Goal: Information Seeking & Learning: Learn about a topic

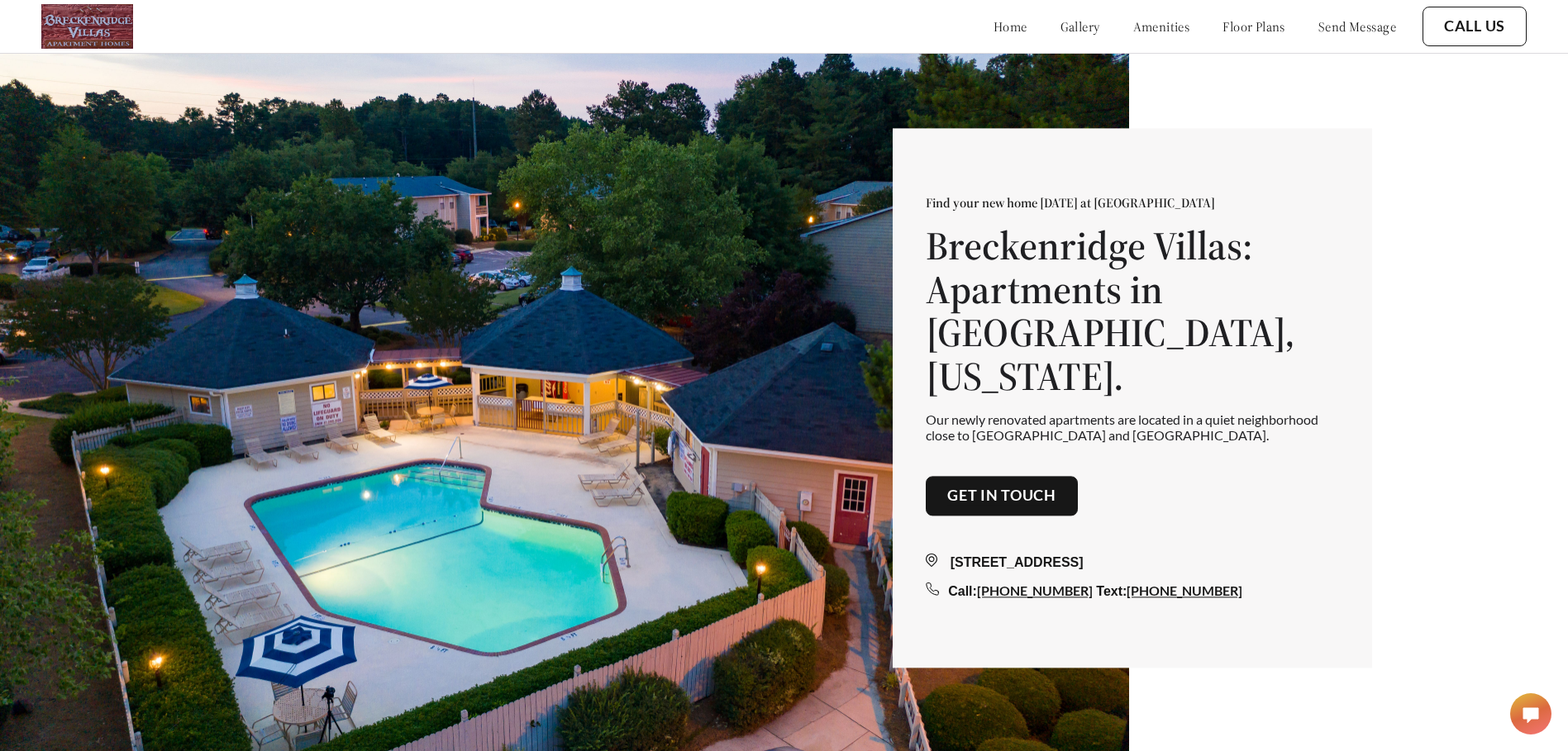
click at [1226, 24] on link "floor plans" at bounding box center [1254, 27] width 63 height 17
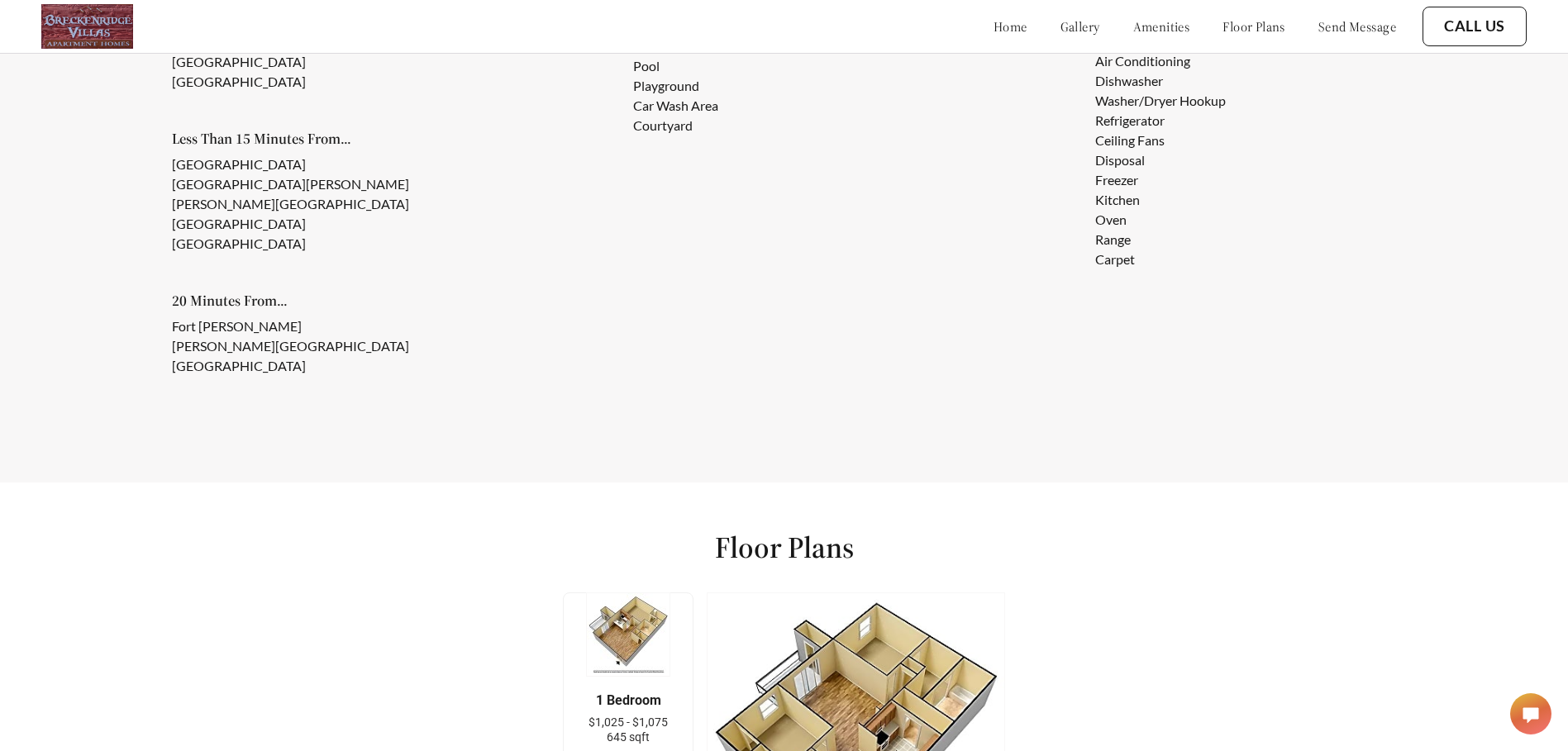
scroll to position [1744, 0]
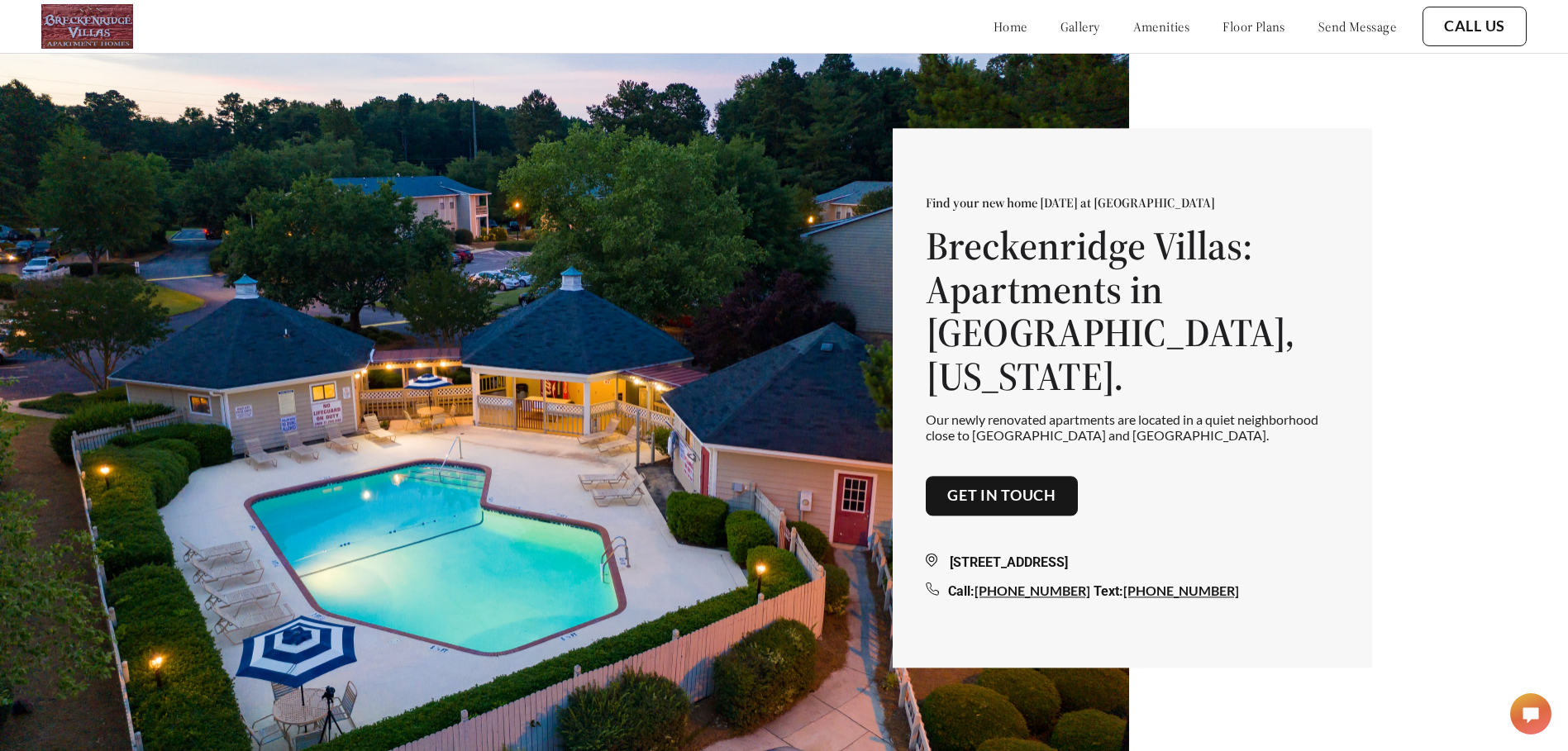
click at [1238, 26] on link "floor plans" at bounding box center [1254, 27] width 63 height 17
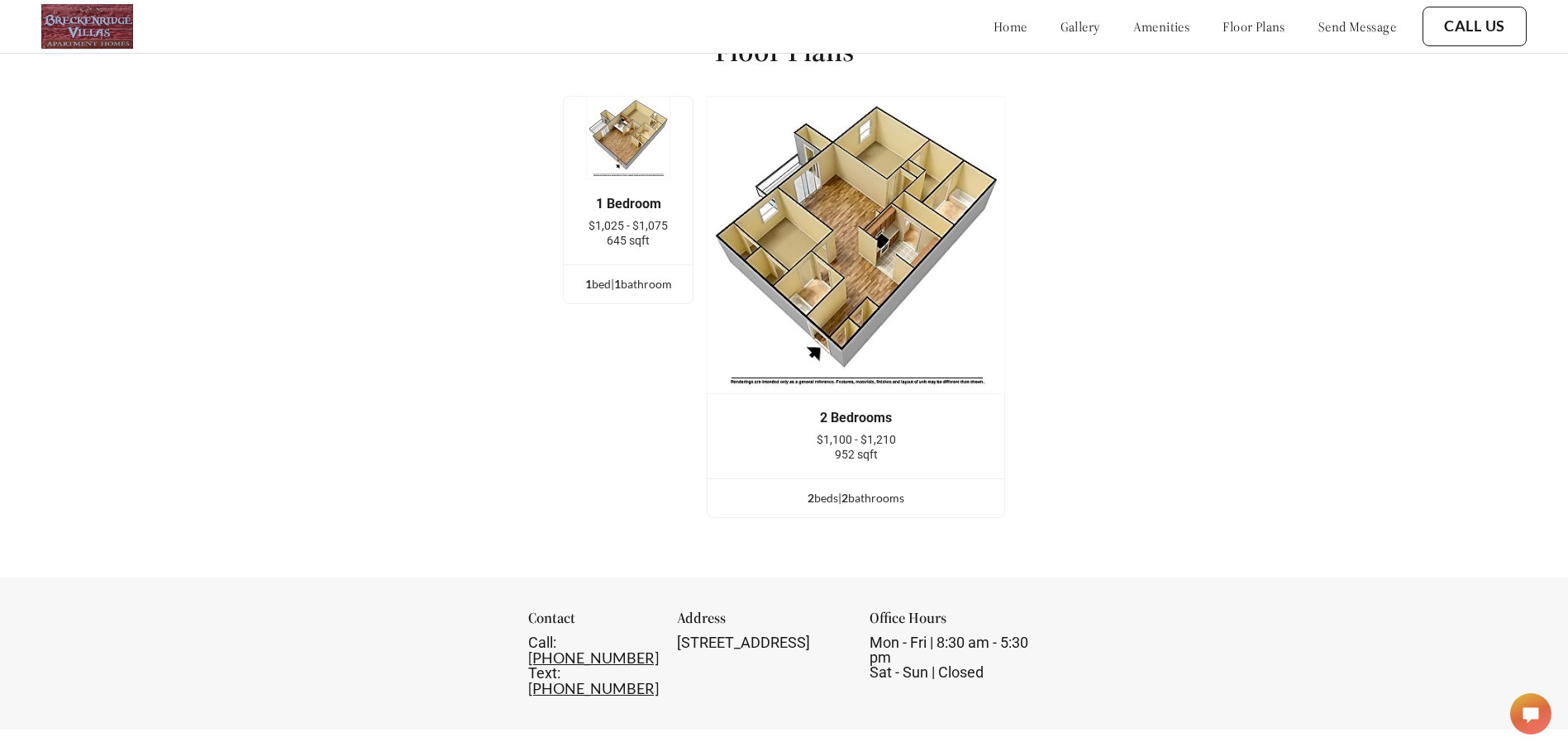
scroll to position [2240, 0]
click at [830, 316] on img at bounding box center [856, 247] width 298 height 298
drag, startPoint x: 1129, startPoint y: 103, endPoint x: 1180, endPoint y: 53, distance: 71.4
click at [1128, 103] on div "Floor Plans 1 Bedroom $1,025 - $1,075 645 sqft 1 bed | 1 bathroom 2 Bedrooms $1…" at bounding box center [784, 283] width 1568 height 592
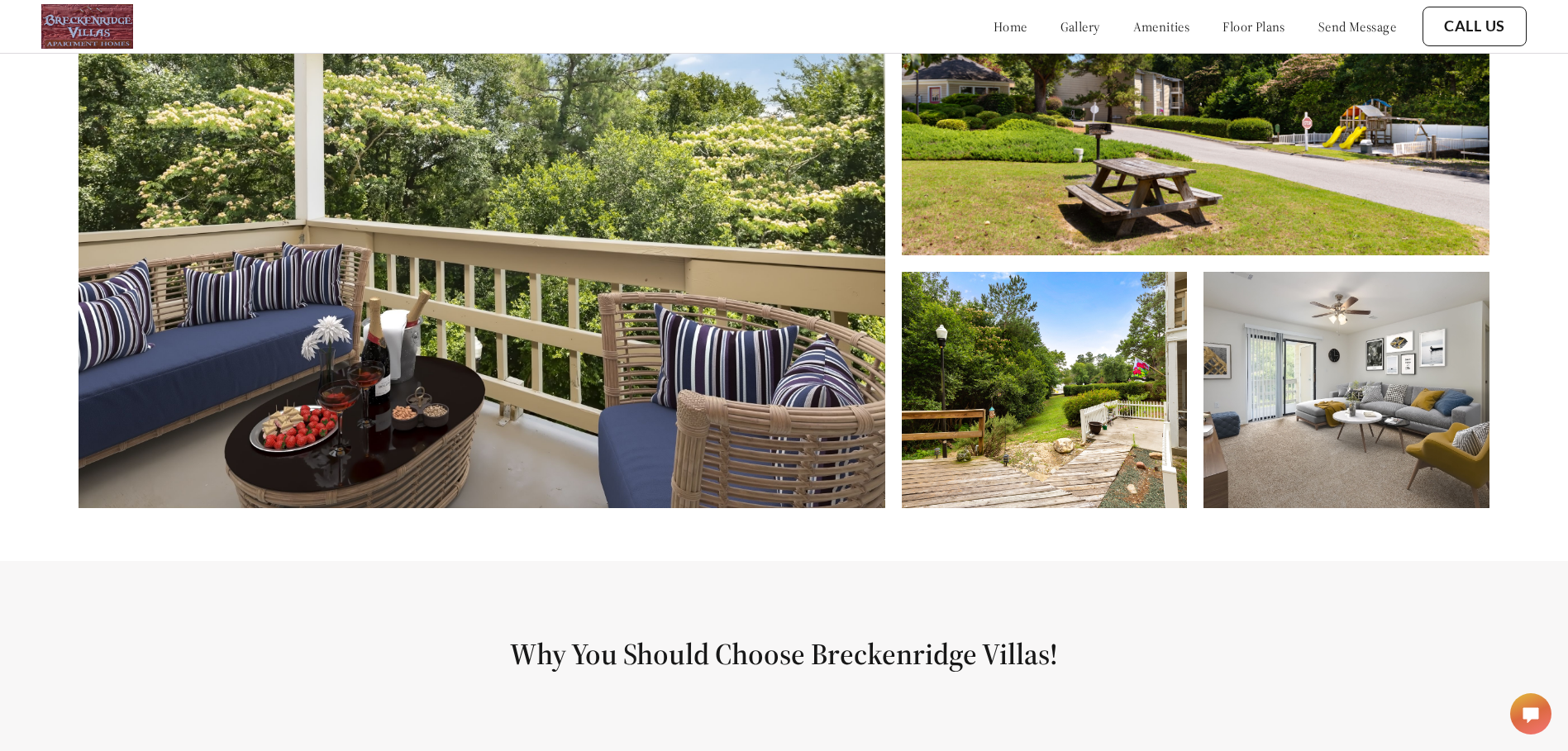
scroll to position [1257, 0]
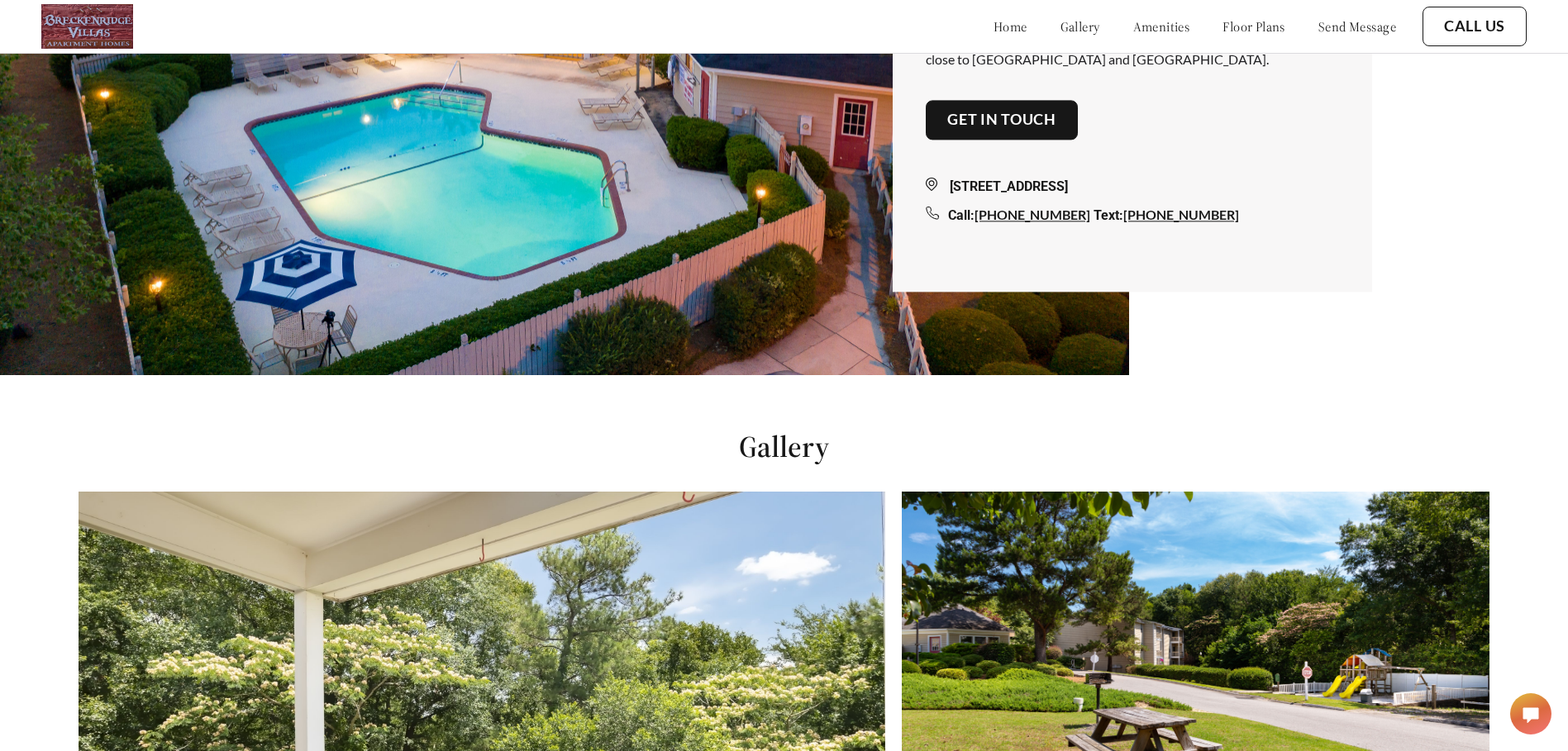
scroll to position [182, 0]
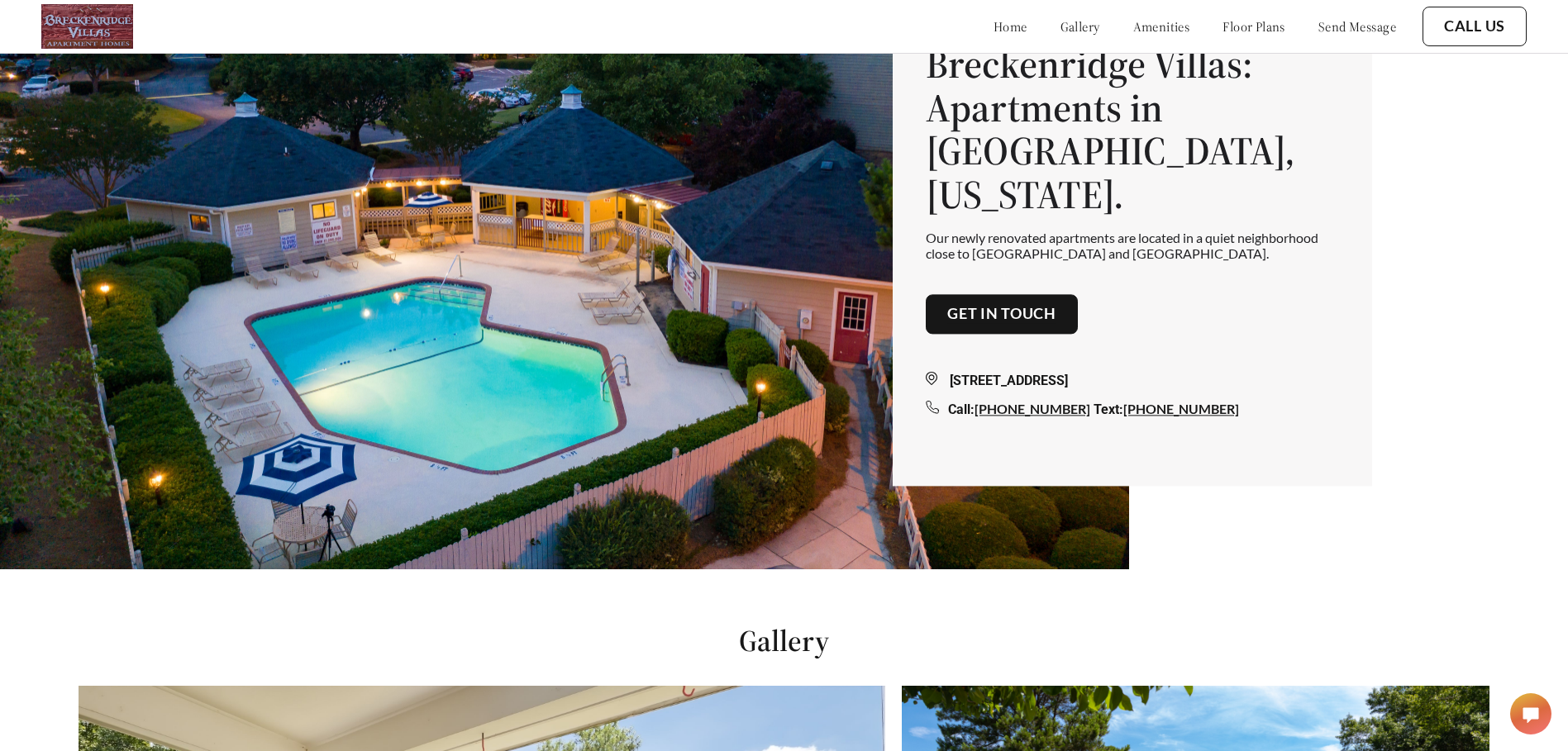
click at [1248, 30] on link "floor plans" at bounding box center [1254, 27] width 63 height 17
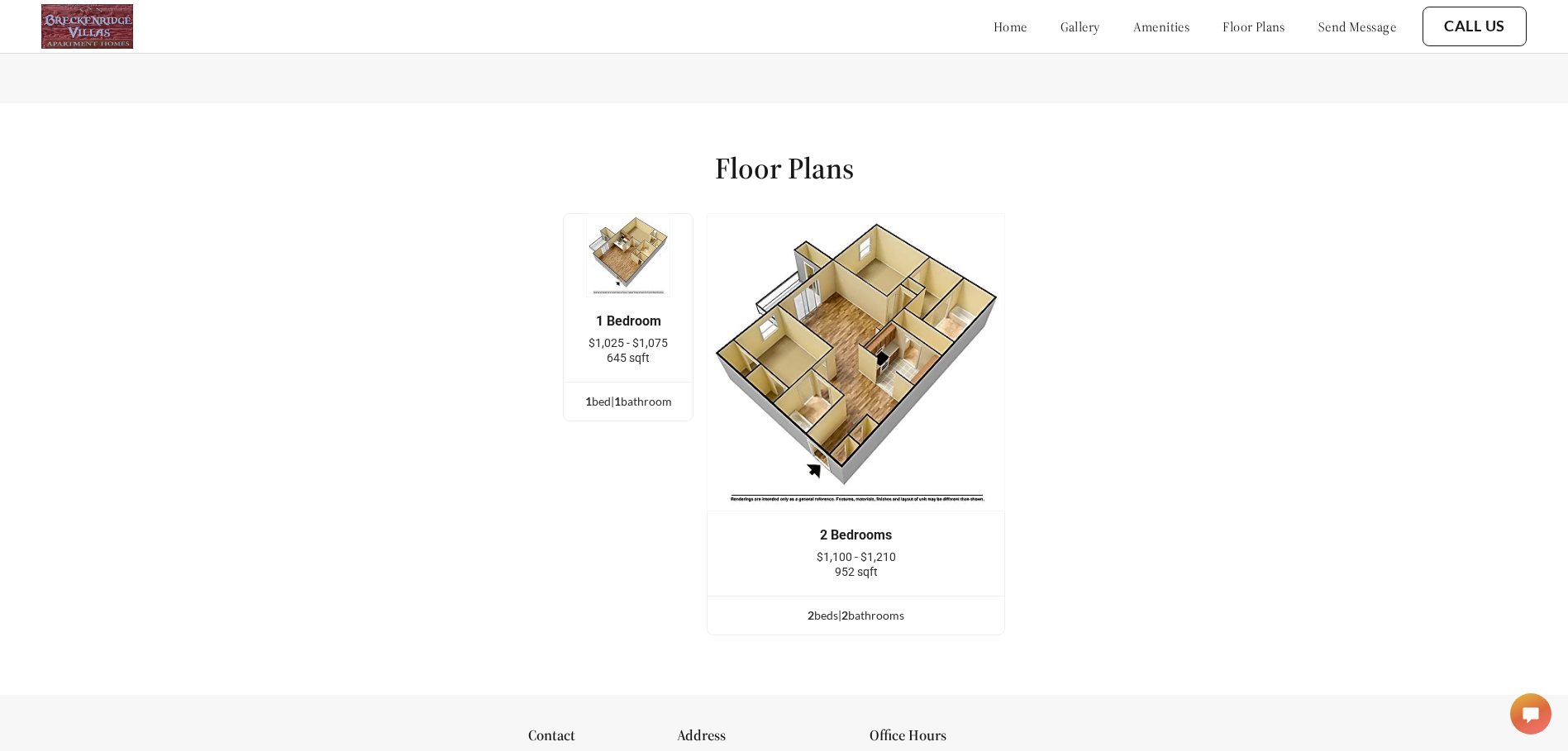
scroll to position [2240, 0]
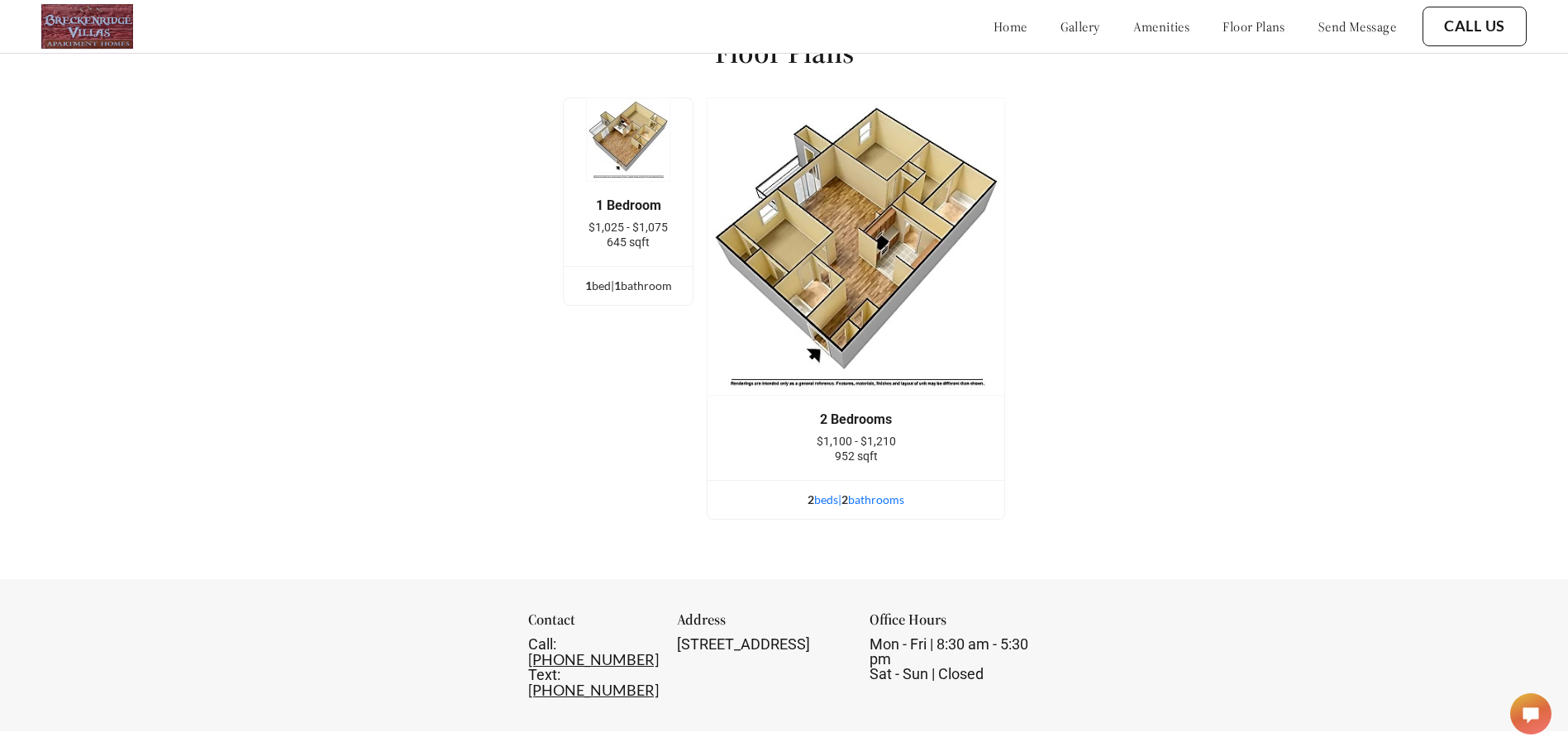
click at [848, 507] on span "2" at bounding box center [845, 500] width 7 height 14
click at [836, 509] on div "2 bed s | 2 bathroom s" at bounding box center [856, 501] width 297 height 19
click at [835, 509] on div "2 bed s | 2 bathroom s" at bounding box center [856, 501] width 297 height 19
drag, startPoint x: 835, startPoint y: 514, endPoint x: 876, endPoint y: 514, distance: 41.0
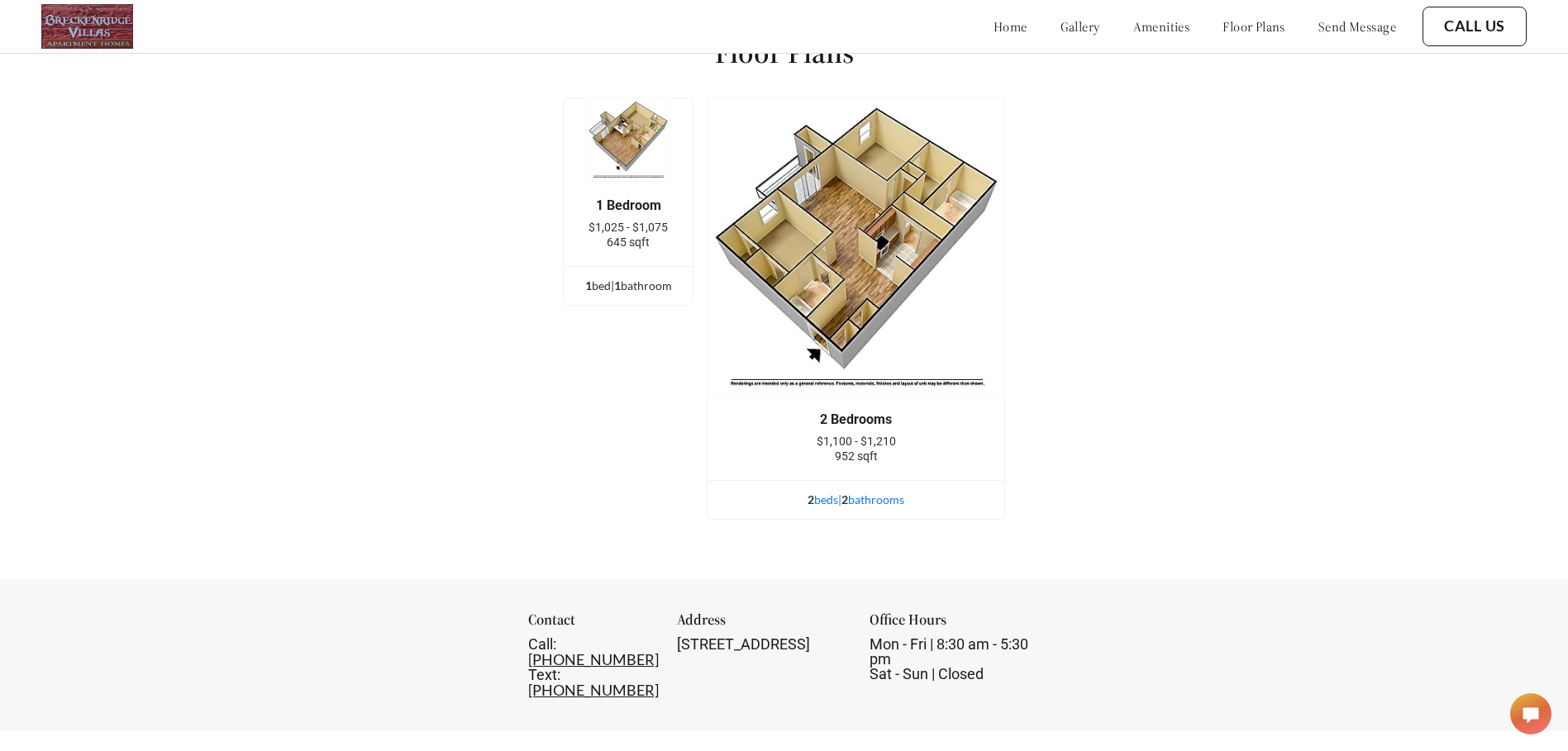
click at [876, 509] on div "2 bed s | 2 bathroom s" at bounding box center [856, 501] width 297 height 19
click at [877, 509] on div "2 bed s | 2 bathroom s" at bounding box center [856, 501] width 297 height 19
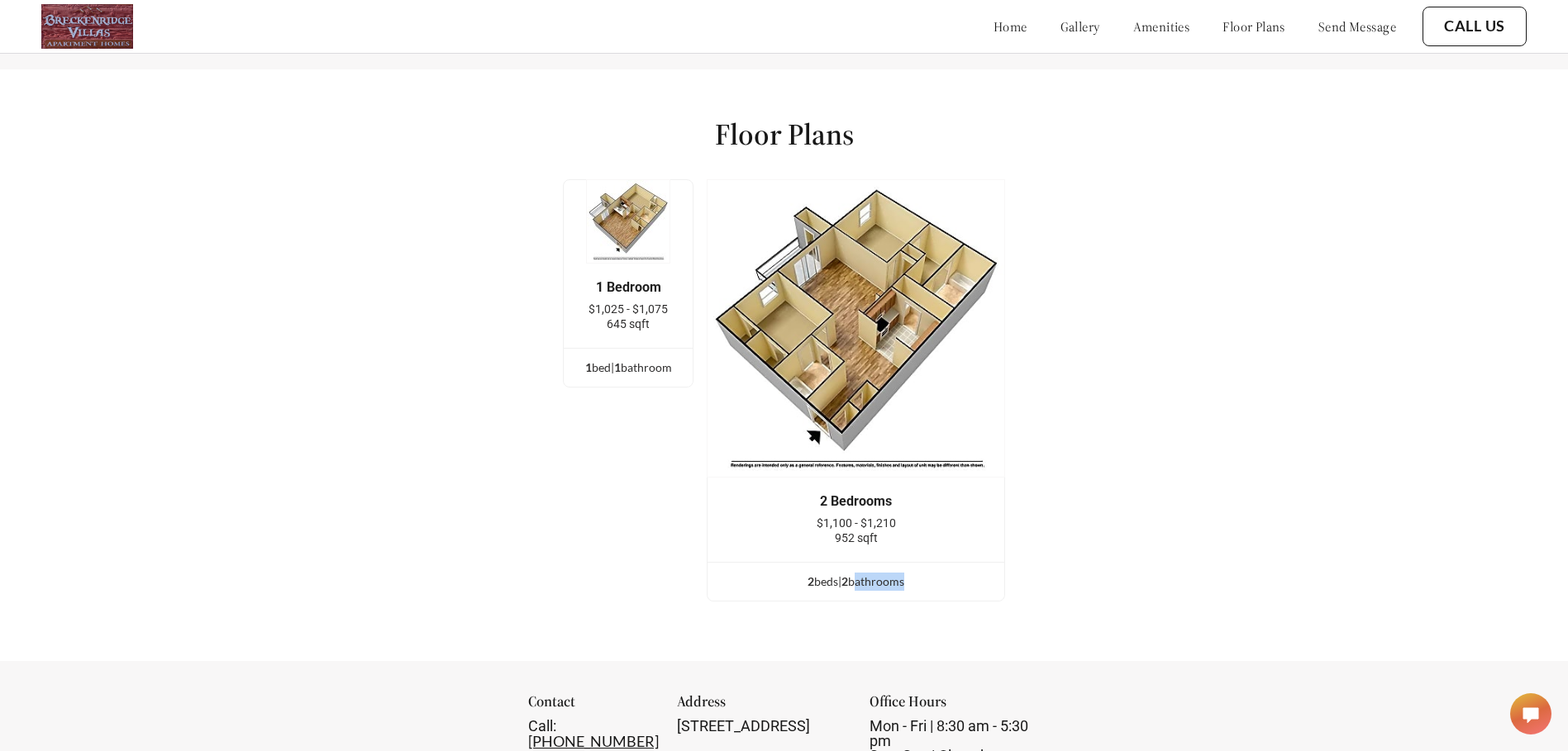
scroll to position [1909, 0]
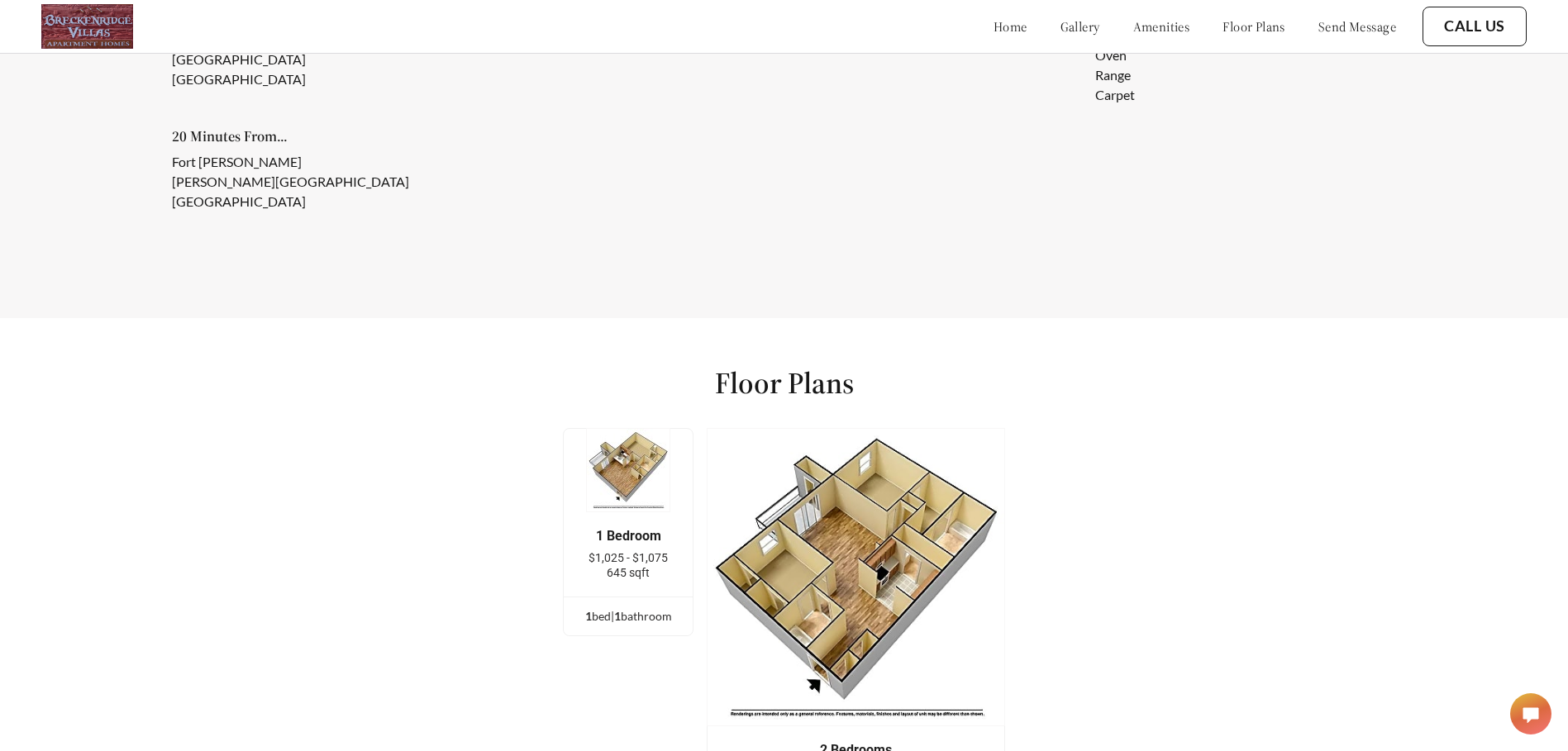
click at [1159, 375] on div "Floor Plans 1 Bedroom $1,025 - $1,075 645 sqft 1 bed | 1 bathroom 2 Bedrooms $1…" at bounding box center [784, 614] width 1568 height 592
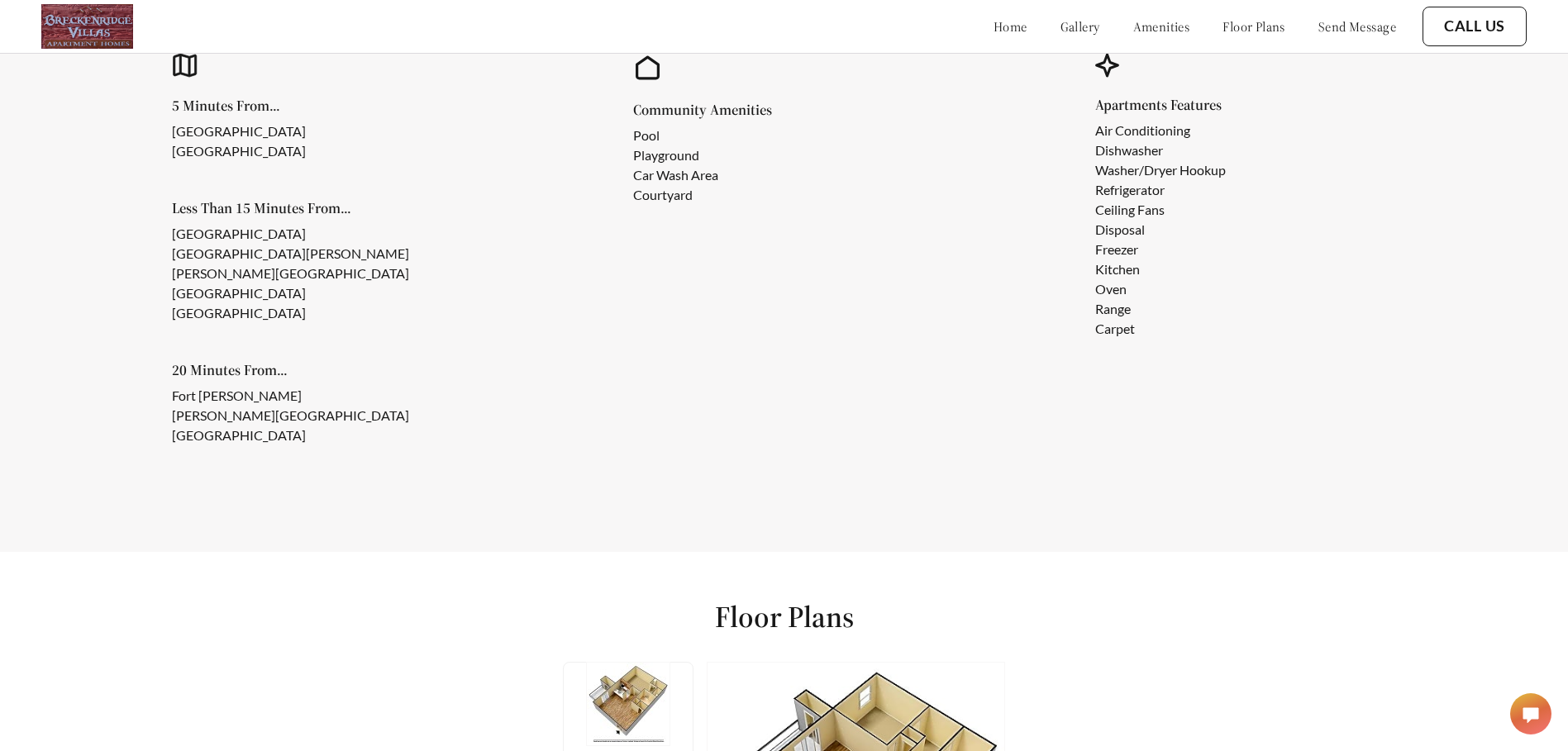
scroll to position [1661, 0]
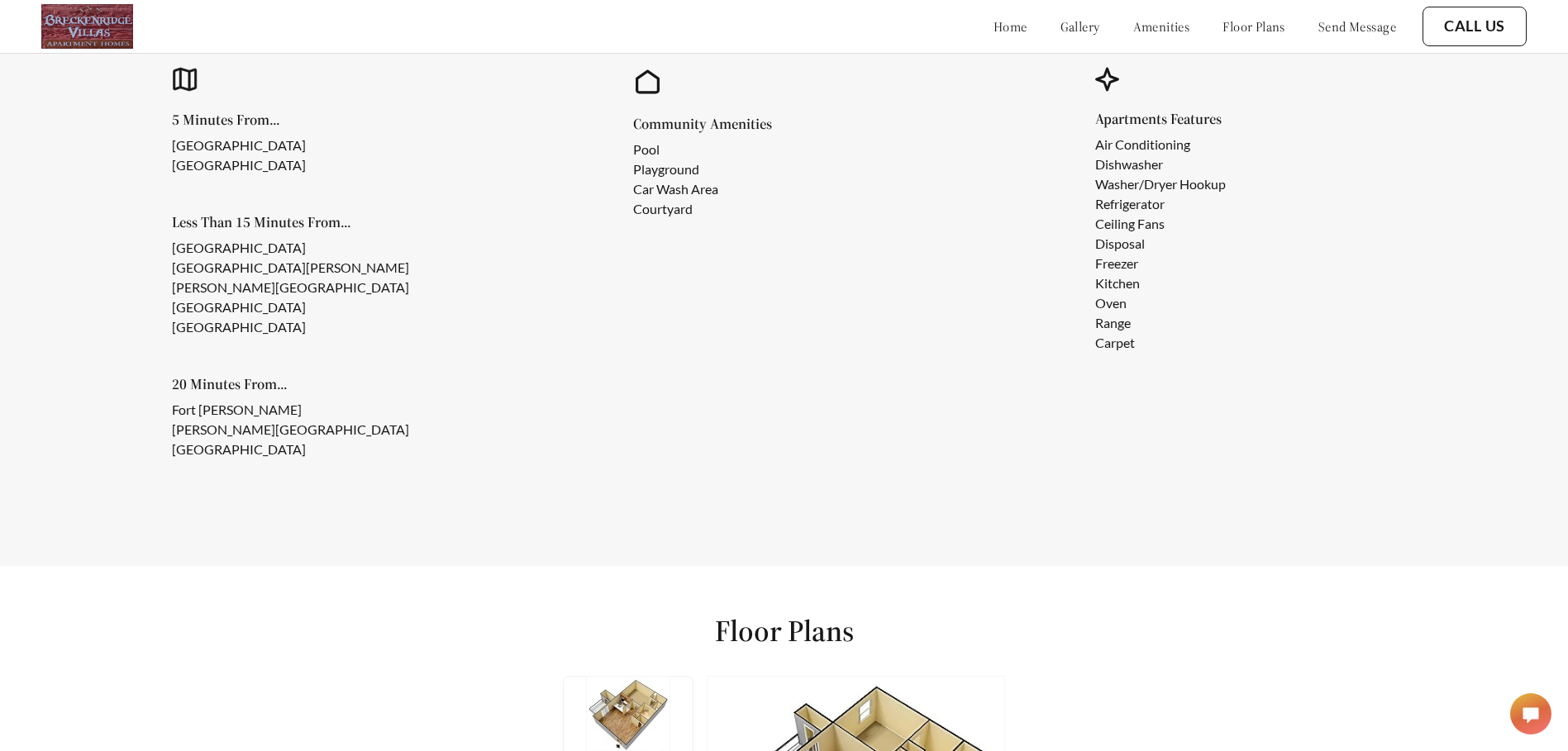
drag, startPoint x: 1299, startPoint y: 0, endPoint x: 1464, endPoint y: 251, distance: 300.4
click at [1469, 261] on section "Why You Should Choose Breckenridge Villas! 5 Minutes From... Breckenridge Shopp…" at bounding box center [784, 196] width 1568 height 741
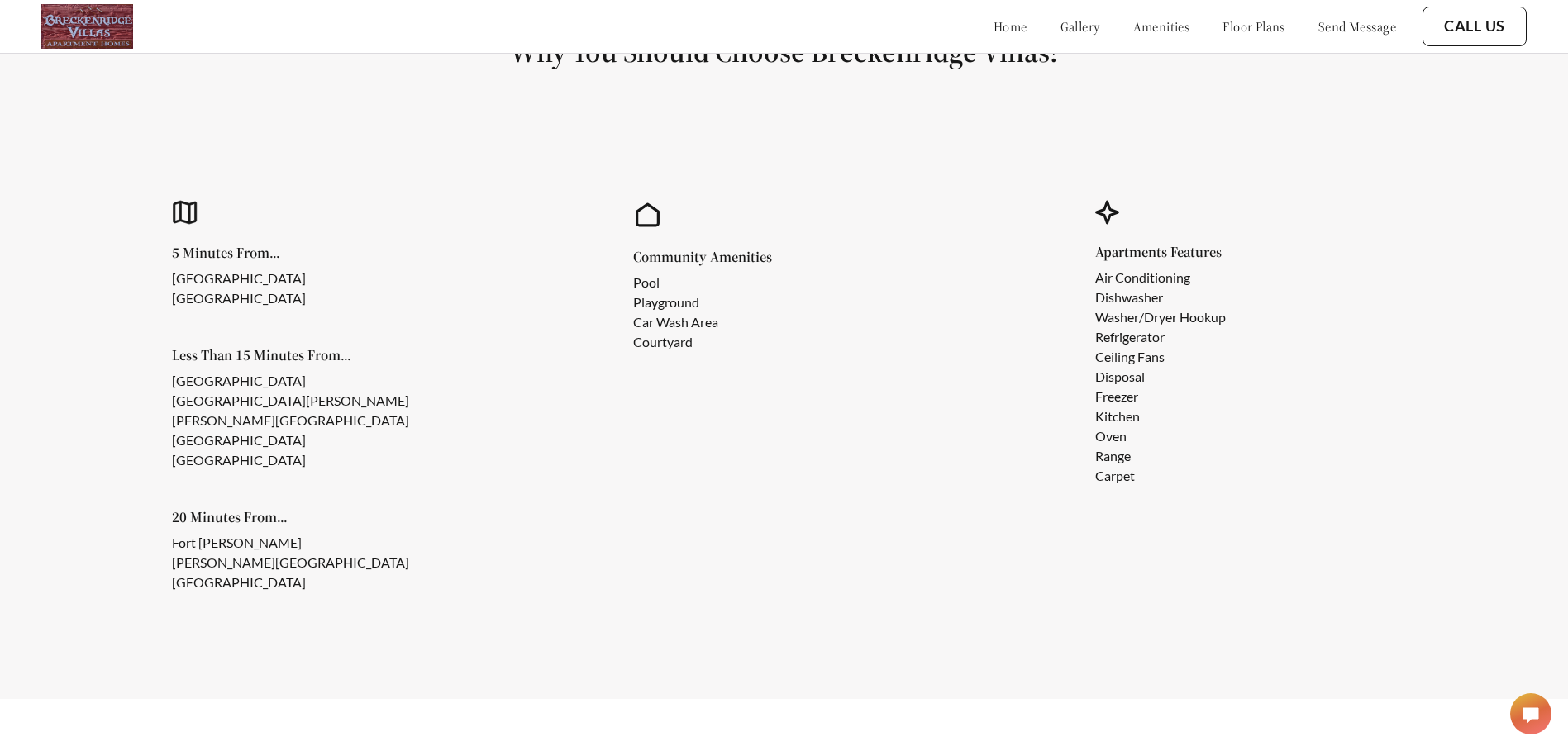
scroll to position [1496, 0]
